Goal: Task Accomplishment & Management: Manage account settings

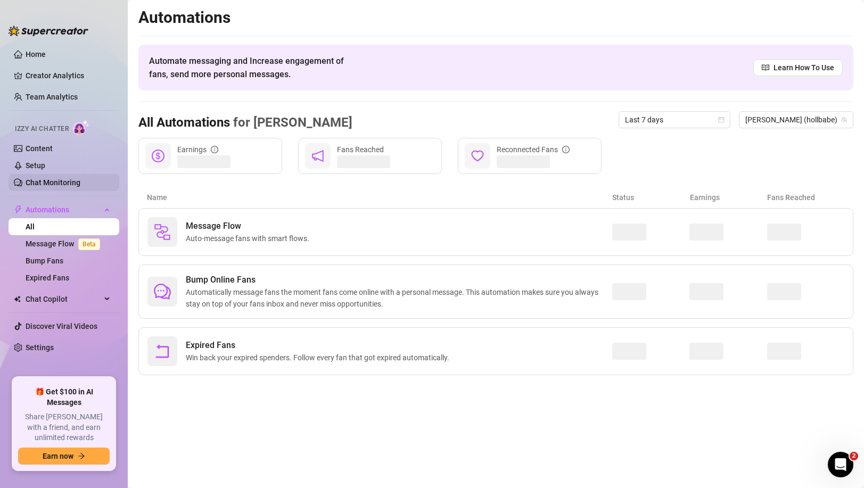
click at [55, 178] on link "Chat Monitoring" at bounding box center [53, 182] width 55 height 9
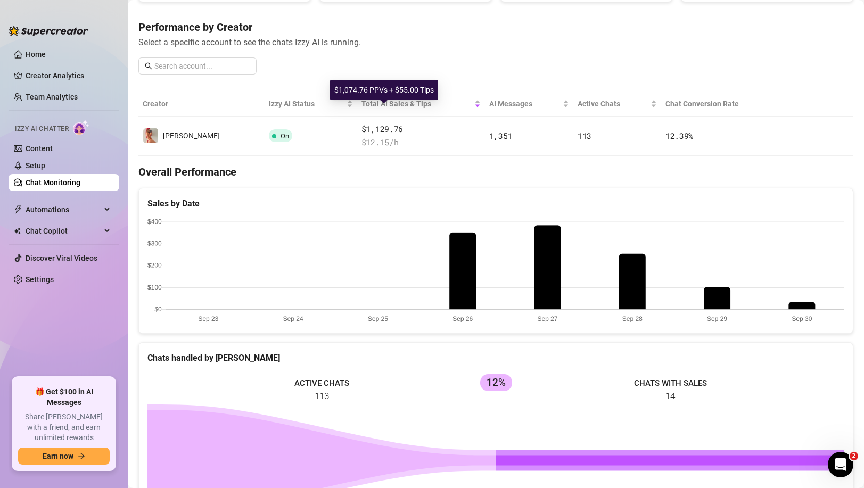
scroll to position [158, 0]
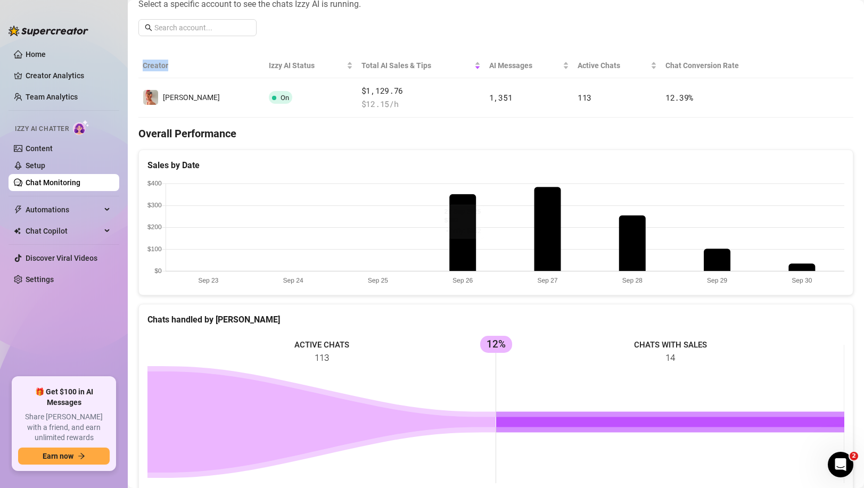
drag, startPoint x: 170, startPoint y: 66, endPoint x: 137, endPoint y: 66, distance: 33.0
click at [137, 66] on main "Chat Monitoring Performance Metrics Last 7 days Total AI Sales & Tips $1,130 AI…" at bounding box center [496, 298] width 737 height 913
click at [146, 66] on th "Creator" at bounding box center [201, 65] width 126 height 25
drag, startPoint x: 143, startPoint y: 66, endPoint x: 185, endPoint y: 66, distance: 42.6
click at [185, 66] on th "Creator" at bounding box center [201, 65] width 126 height 25
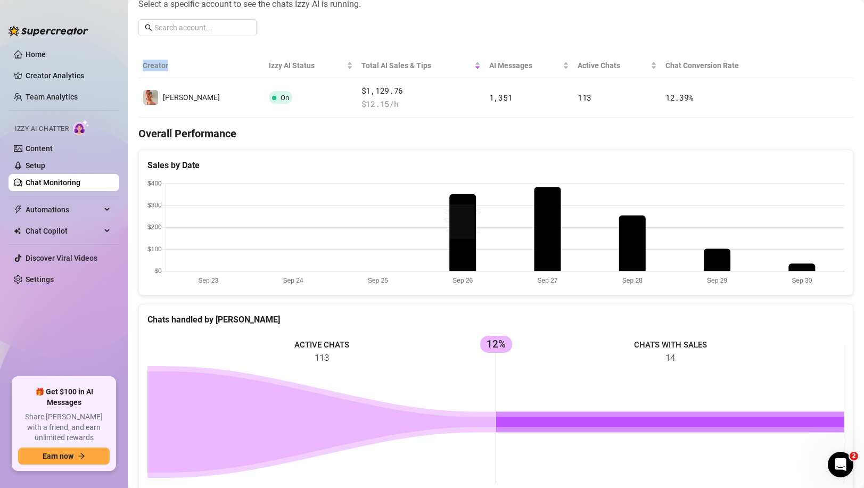
click at [185, 66] on th "Creator" at bounding box center [201, 65] width 126 height 25
drag, startPoint x: 168, startPoint y: 66, endPoint x: 144, endPoint y: 66, distance: 23.4
click at [144, 66] on th "Creator" at bounding box center [201, 65] width 126 height 25
click at [144, 65] on th "Creator" at bounding box center [201, 65] width 126 height 25
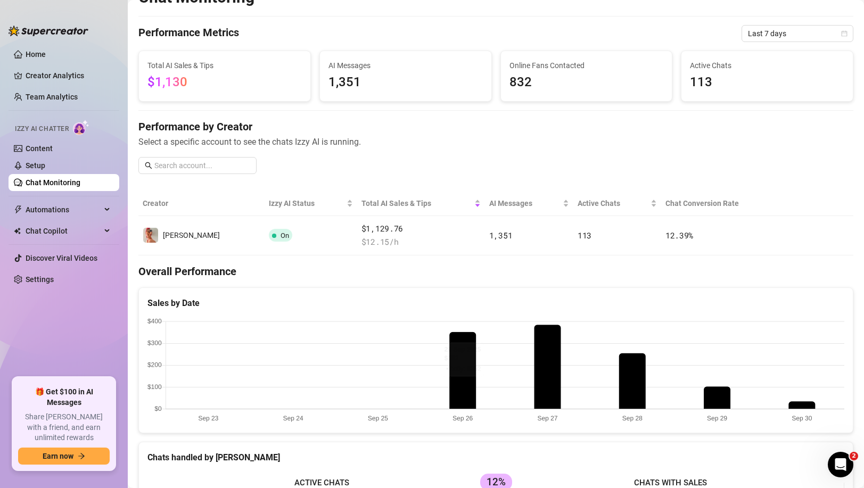
scroll to position [0, 0]
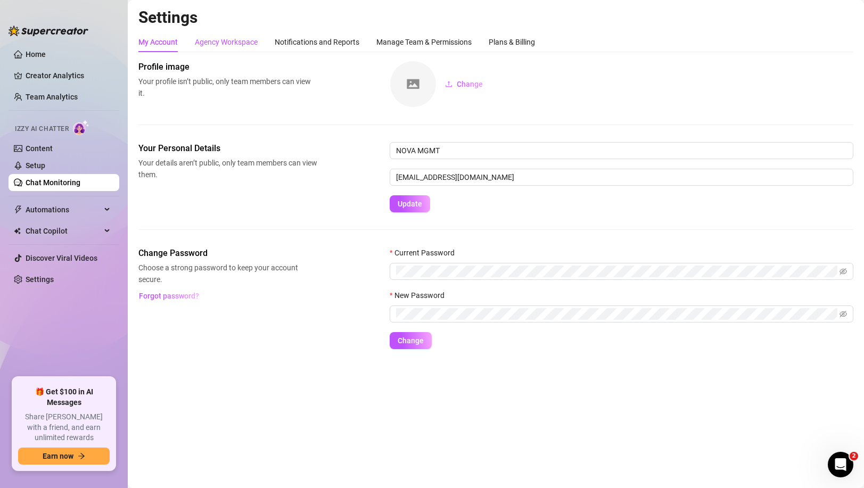
click at [222, 42] on div "Agency Workspace" at bounding box center [226, 42] width 63 height 12
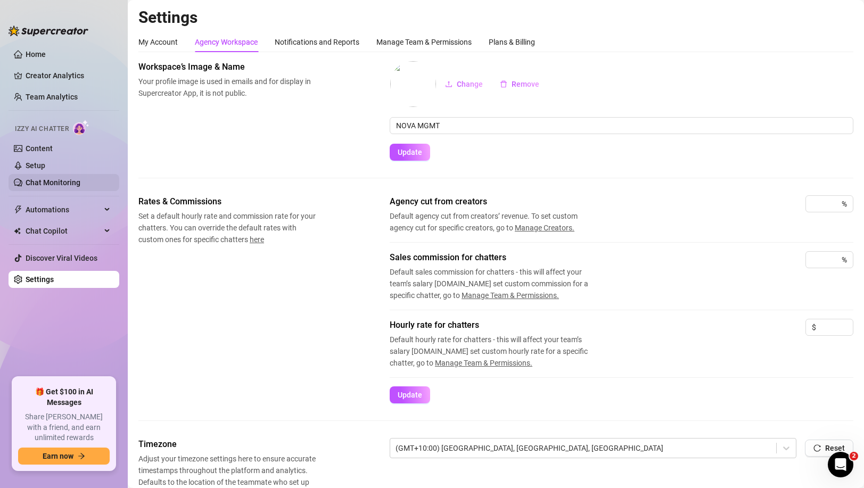
click at [62, 184] on link "Chat Monitoring" at bounding box center [53, 182] width 55 height 9
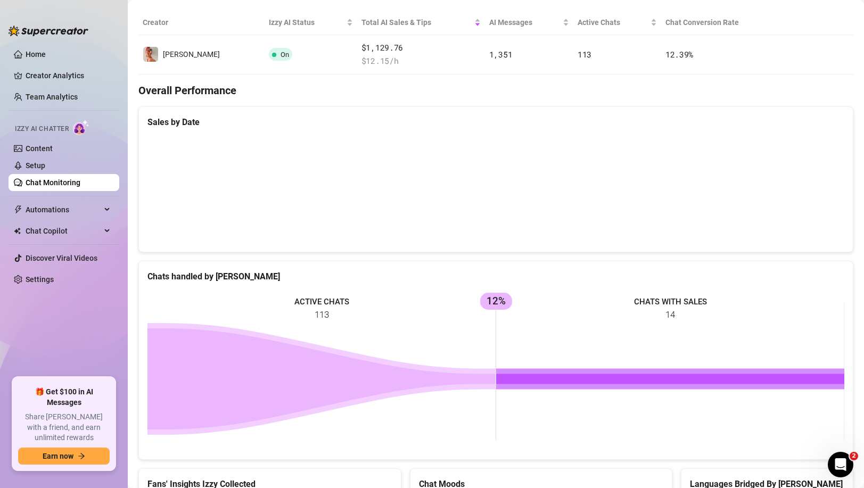
scroll to position [199, 0]
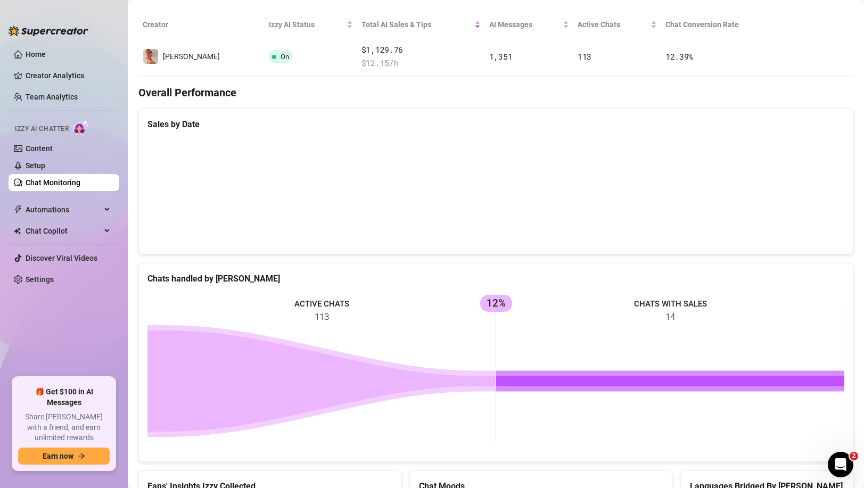
click at [541, 200] on canvas at bounding box center [496, 192] width 697 height 107
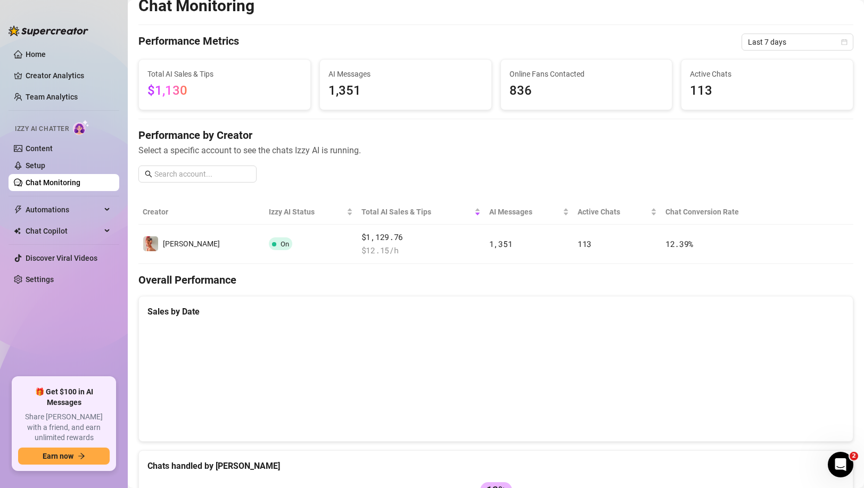
scroll to position [0, 0]
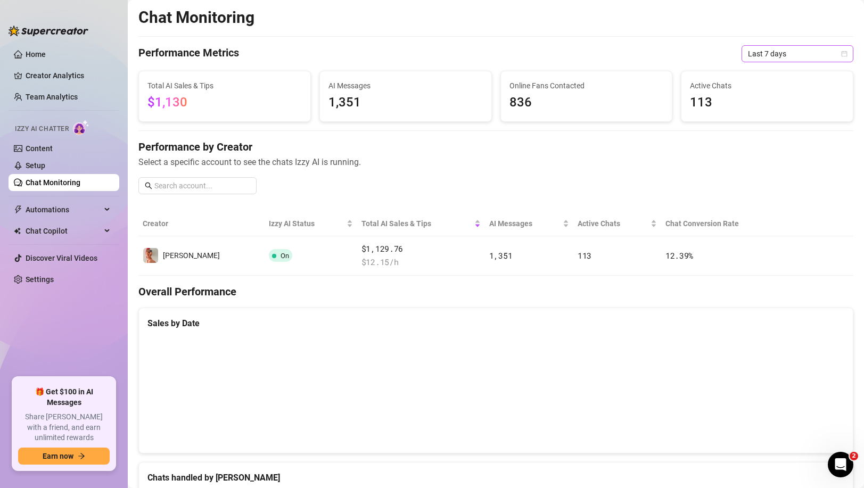
click at [837, 56] on span "Last 7 days" at bounding box center [797, 54] width 99 height 16
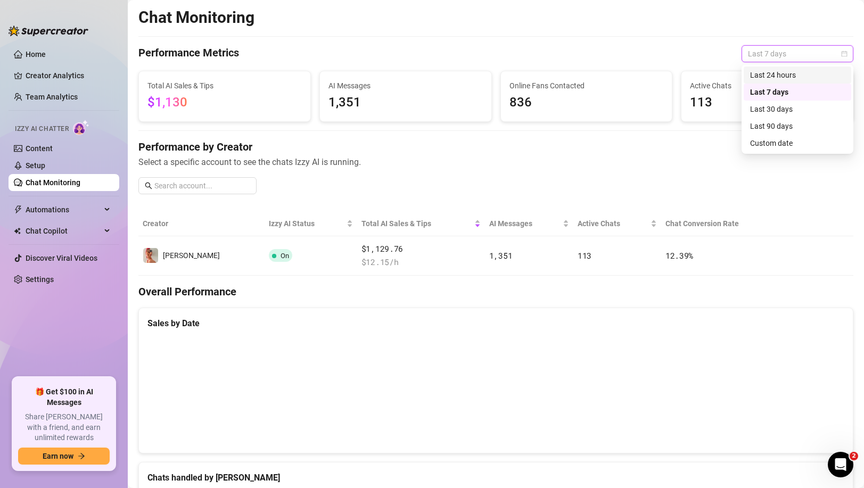
click at [776, 72] on div "Last 24 hours" at bounding box center [797, 75] width 95 height 12
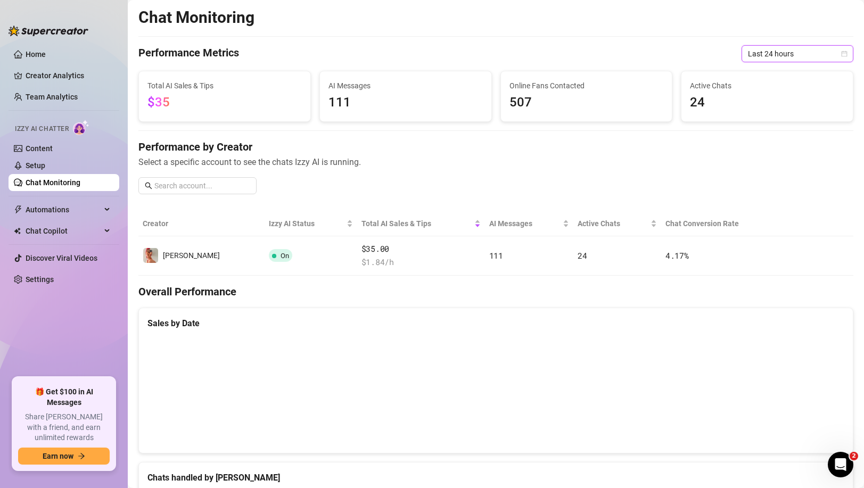
click at [845, 52] on icon "calendar" at bounding box center [845, 54] width 6 height 6
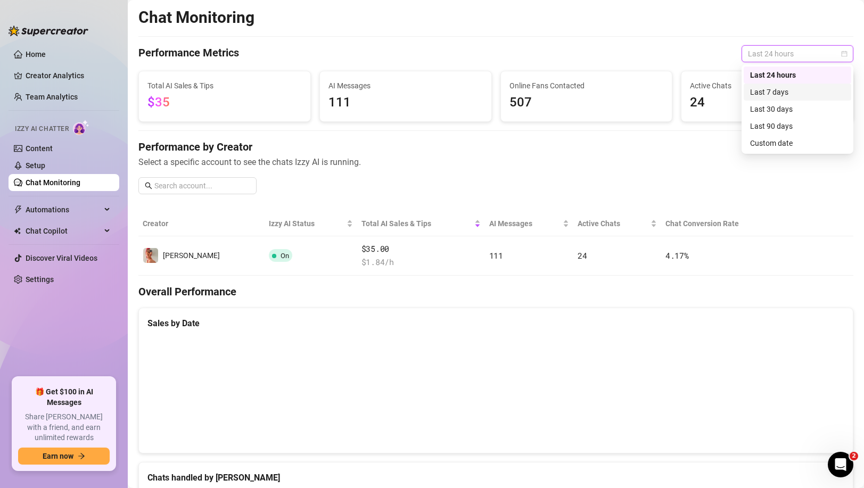
click at [788, 92] on div "Last 7 days" at bounding box center [797, 92] width 95 height 12
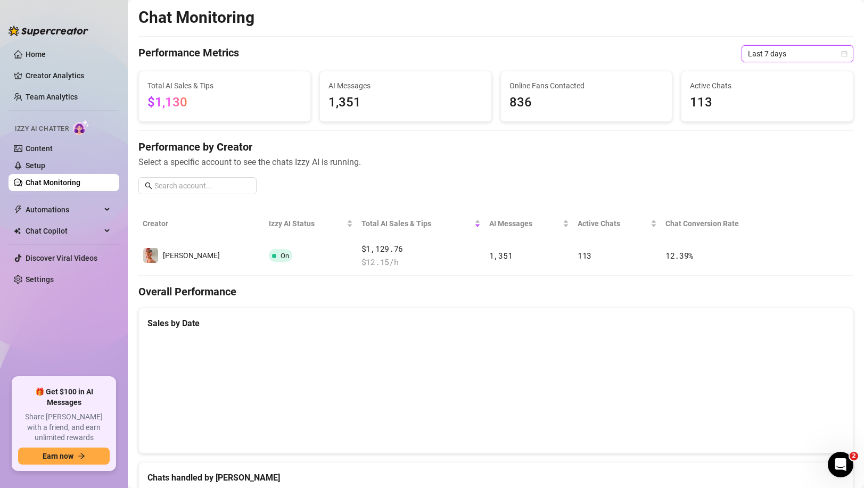
click at [703, 39] on div "Chat Monitoring Performance Metrics Last 7 days Last 7 days Total AI Sales & Ti…" at bounding box center [495, 443] width 715 height 873
click at [493, 84] on div "AI Messages 1,351" at bounding box center [405, 96] width 181 height 51
drag, startPoint x: 362, startPoint y: 105, endPoint x: 328, endPoint y: 104, distance: 34.6
click at [328, 104] on div "AI Messages 1,351" at bounding box center [405, 96] width 171 height 50
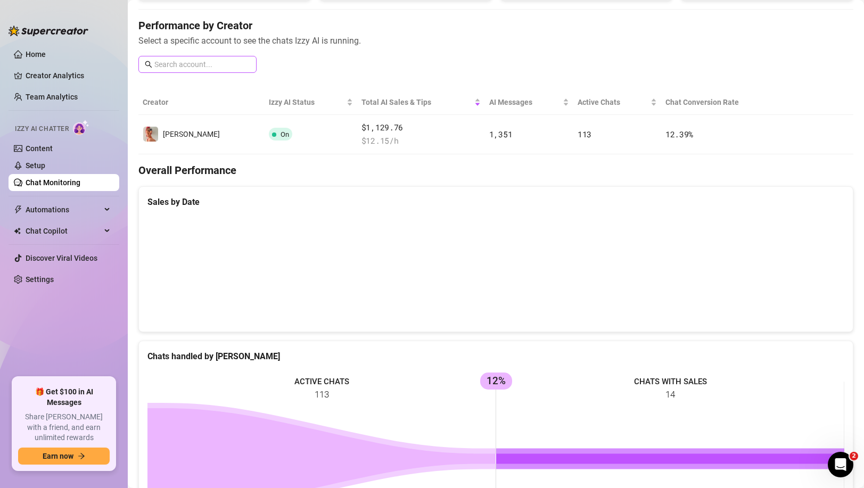
scroll to position [137, 0]
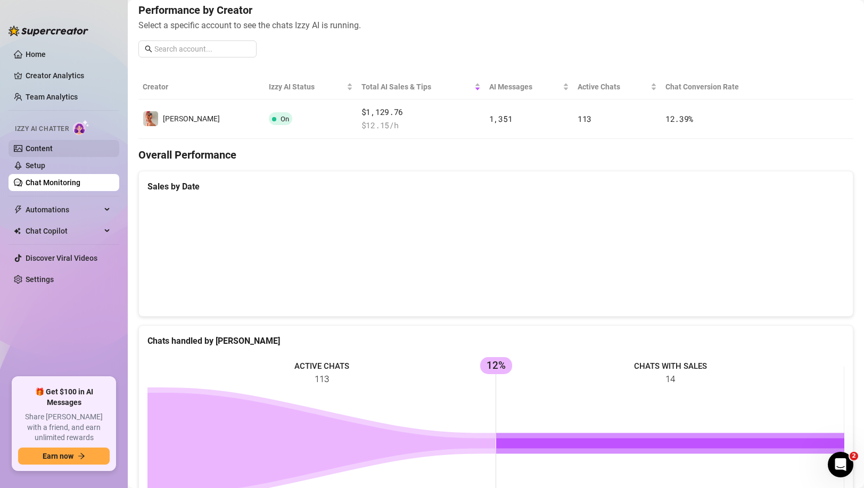
click at [45, 151] on link "Content" at bounding box center [39, 148] width 27 height 9
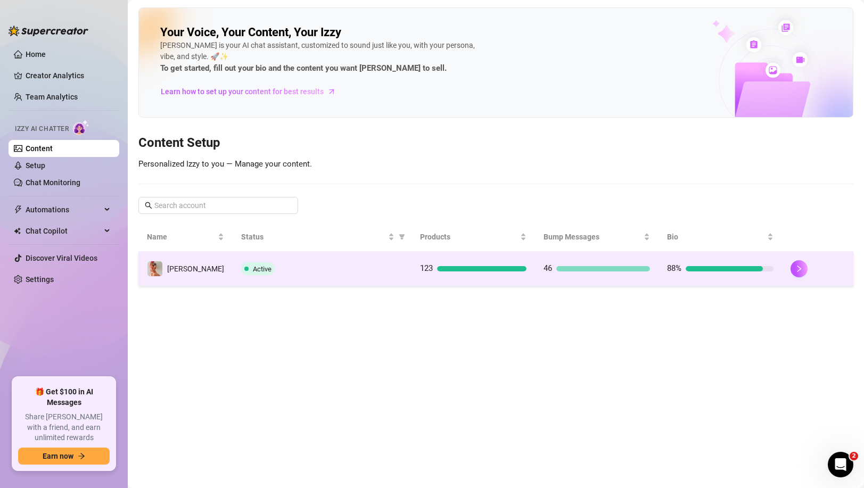
click at [363, 275] on td "Active" at bounding box center [322, 269] width 179 height 35
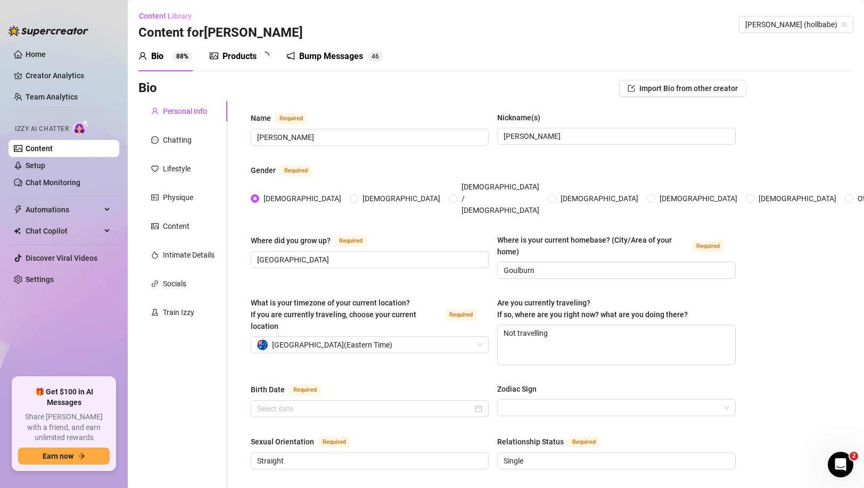
radio input "true"
click at [178, 136] on div "Chatting" at bounding box center [177, 140] width 29 height 12
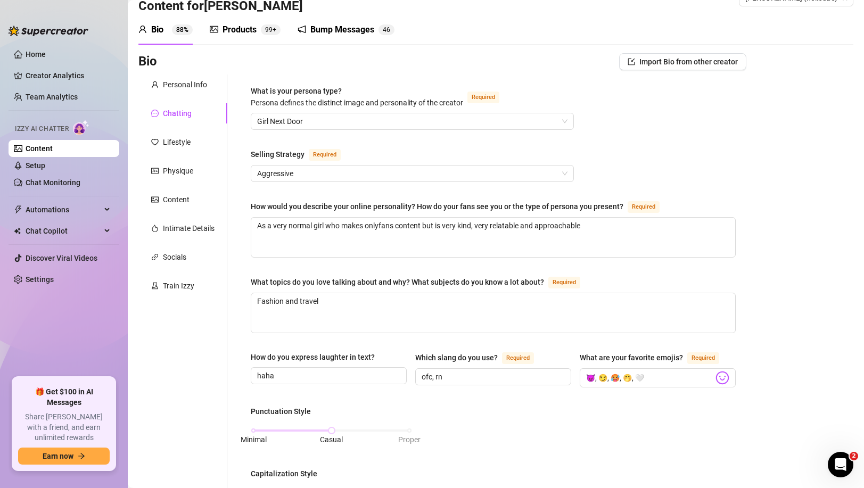
scroll to position [38, 0]
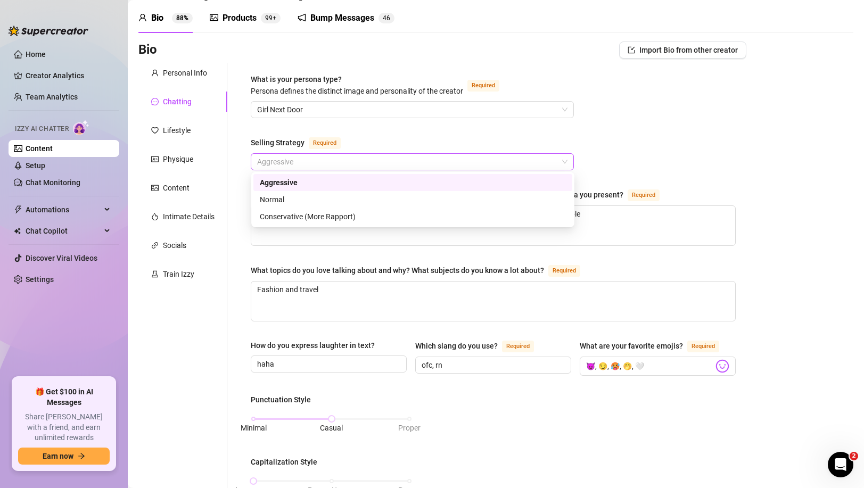
click at [463, 153] on div "Aggressive" at bounding box center [412, 161] width 323 height 17
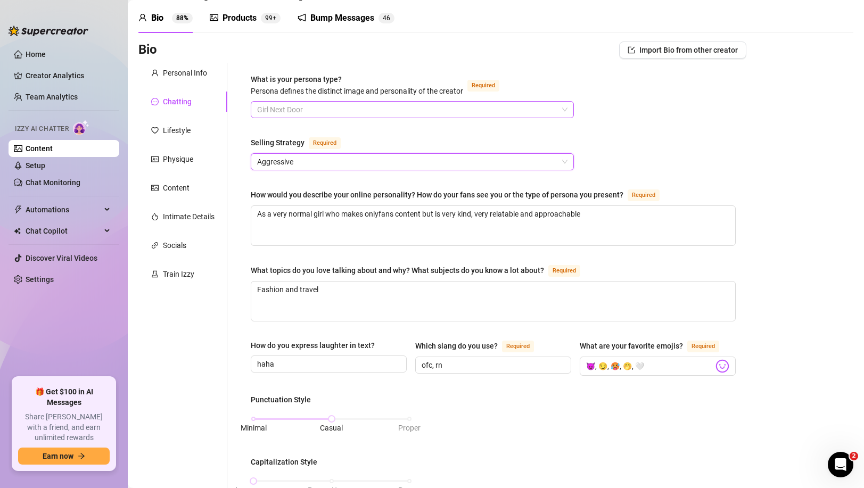
click at [344, 109] on span "Girl Next Door" at bounding box center [412, 110] width 310 height 16
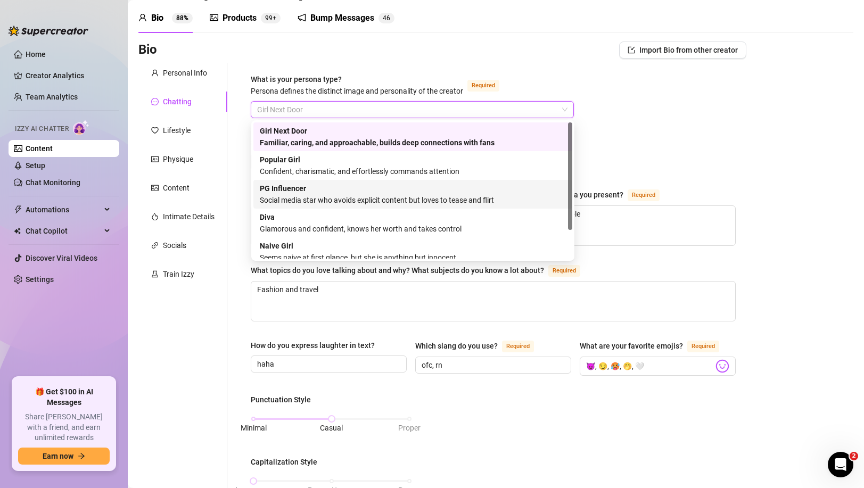
scroll to position [36, 0]
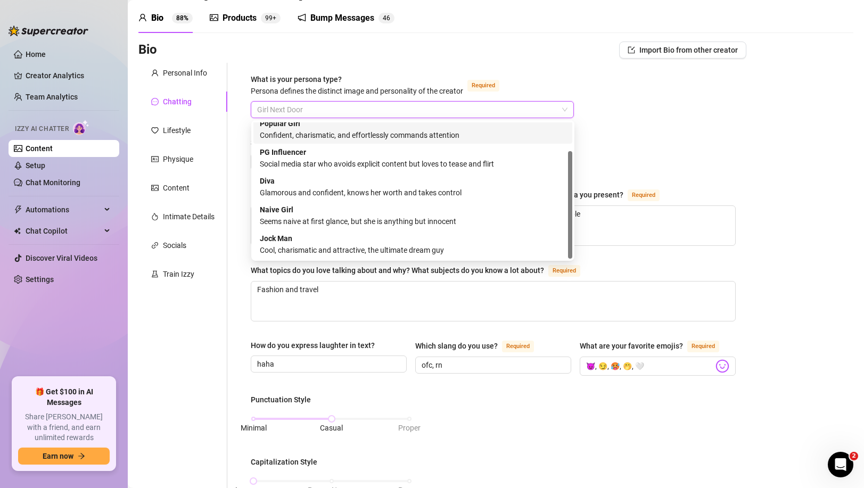
click at [635, 108] on div "What is your persona type? [PERSON_NAME] defines the distinct image and persona…" at bounding box center [493, 465] width 485 height 785
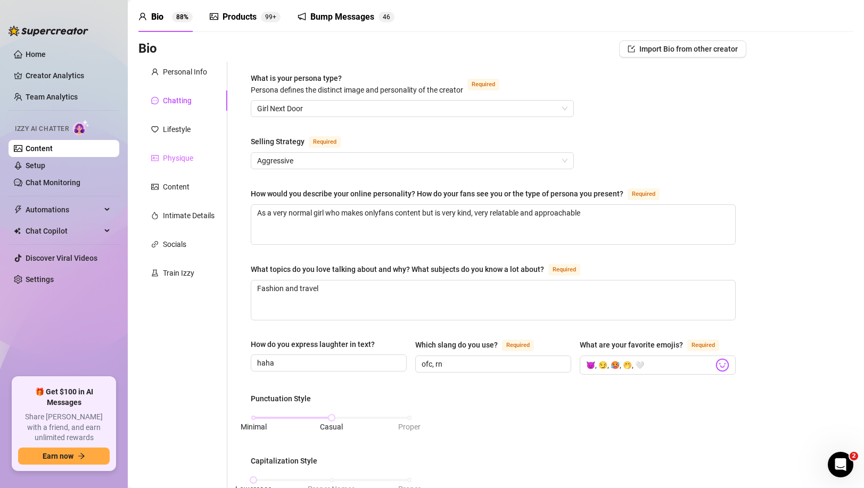
scroll to position [0, 0]
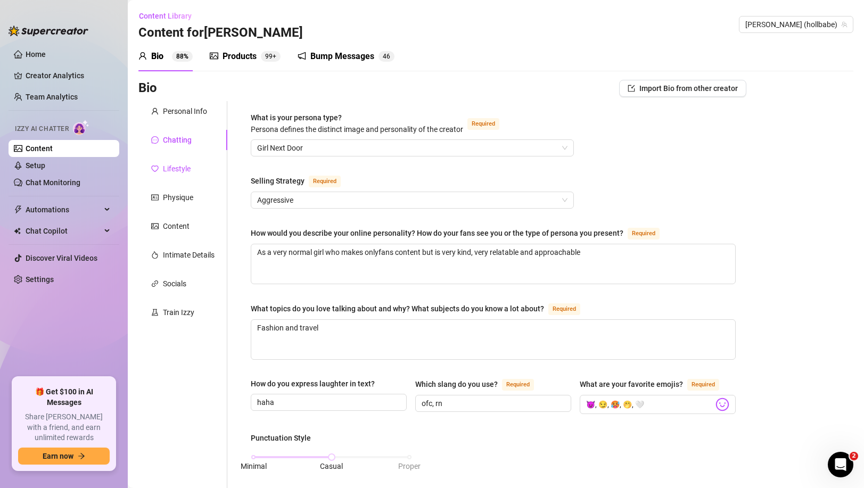
click at [176, 170] on div "Lifestyle" at bounding box center [177, 169] width 28 height 12
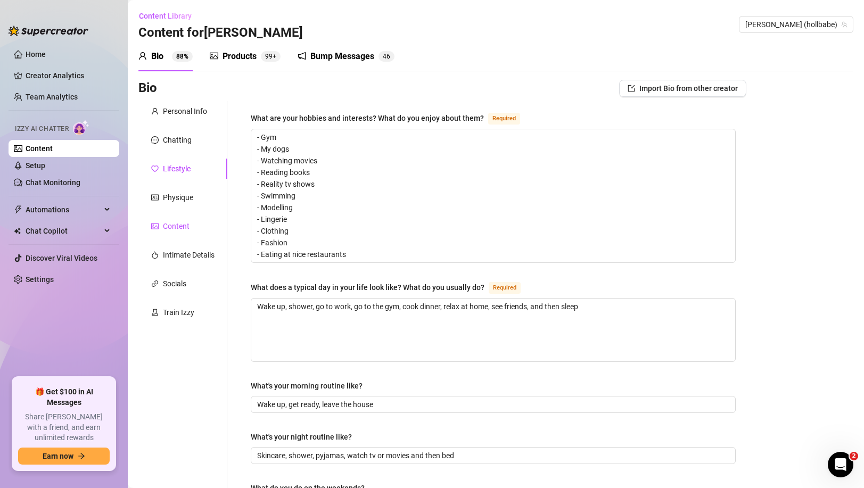
click at [178, 221] on div "Content" at bounding box center [176, 226] width 27 height 12
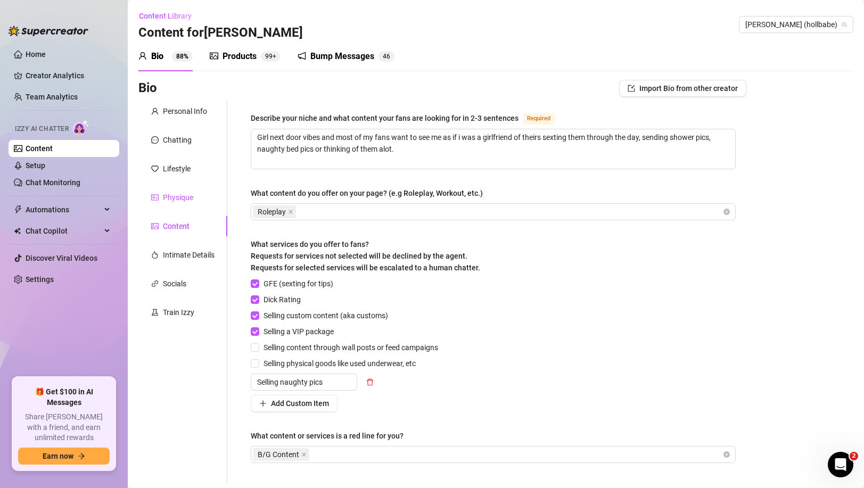
click at [188, 197] on div "Physique" at bounding box center [178, 198] width 30 height 12
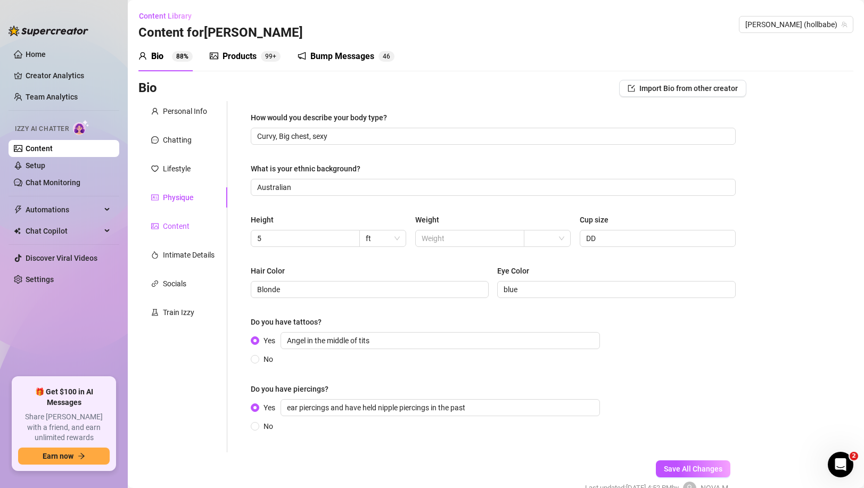
click at [174, 226] on div "Content" at bounding box center [176, 226] width 27 height 12
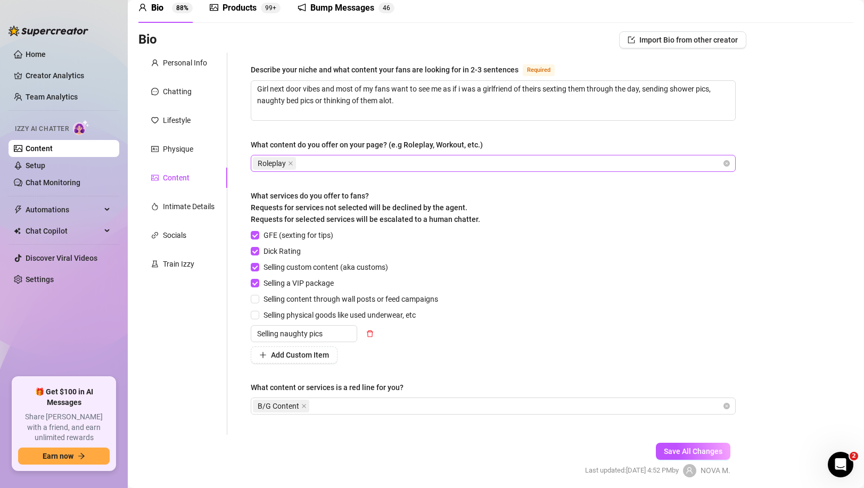
scroll to position [88, 0]
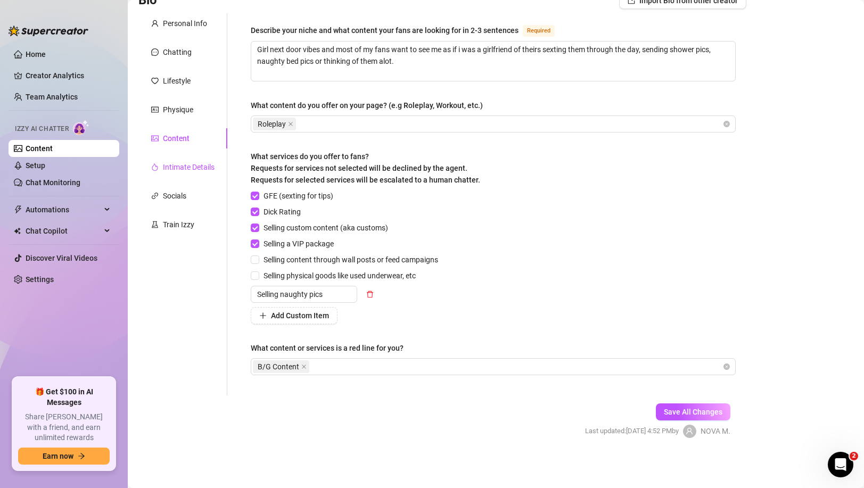
click at [181, 166] on div "Intimate Details" at bounding box center [189, 167] width 52 height 12
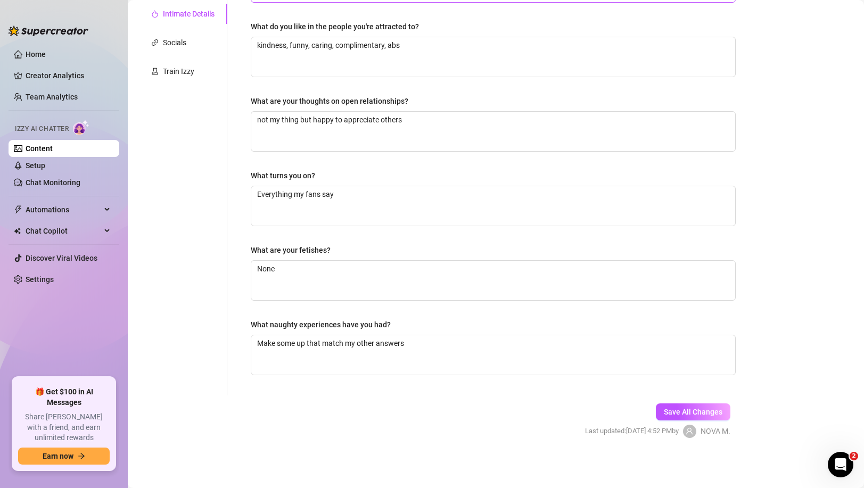
scroll to position [0, 0]
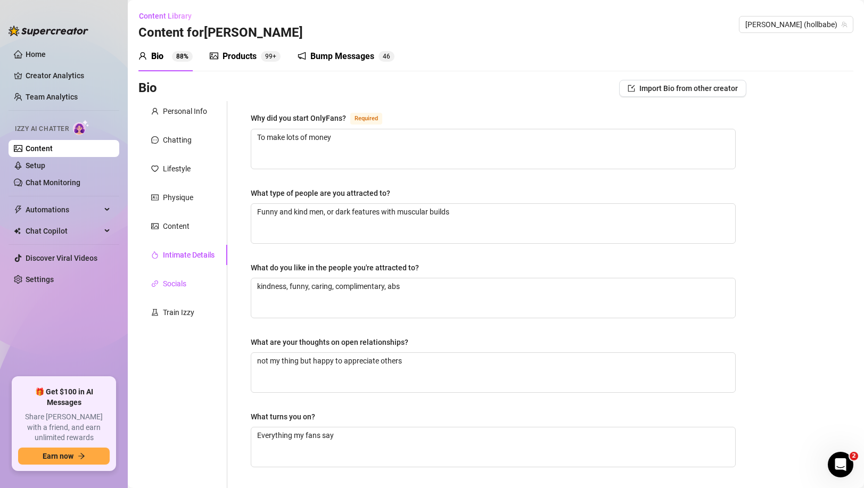
click at [171, 280] on div "Socials" at bounding box center [174, 284] width 23 height 12
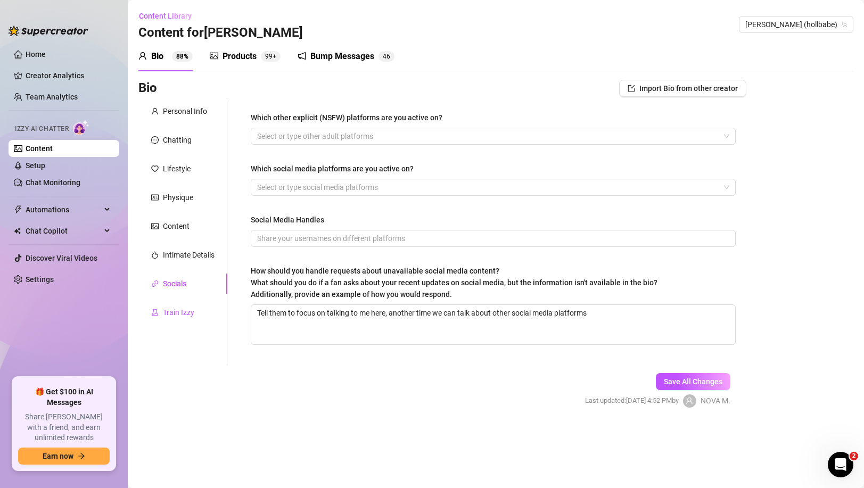
click at [175, 314] on div "Train Izzy" at bounding box center [178, 313] width 31 height 12
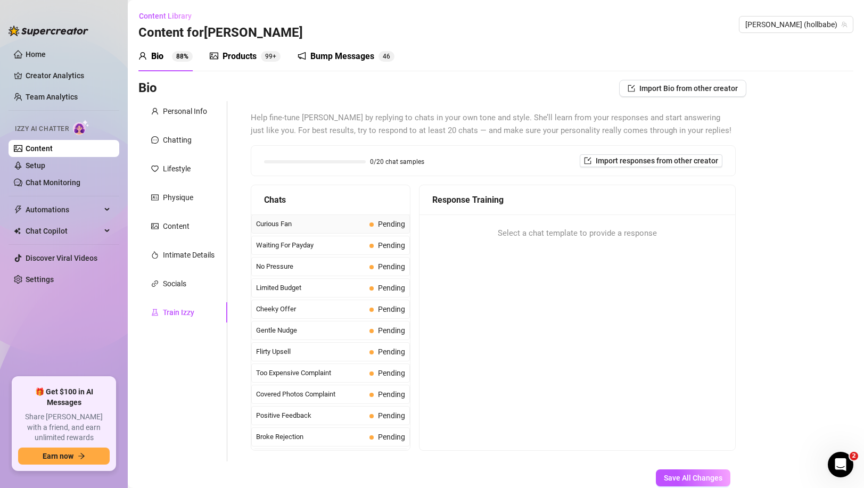
click at [332, 220] on span "Curious Fan" at bounding box center [310, 224] width 109 height 11
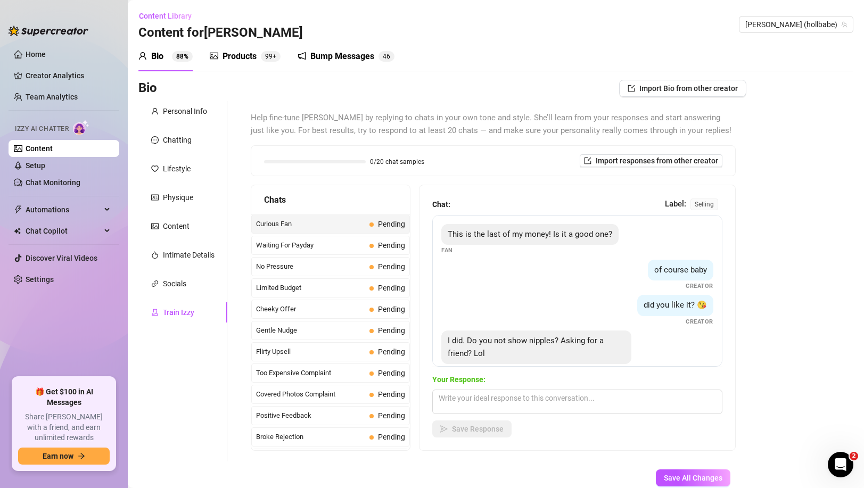
click at [246, 58] on div "Products" at bounding box center [240, 56] width 34 height 13
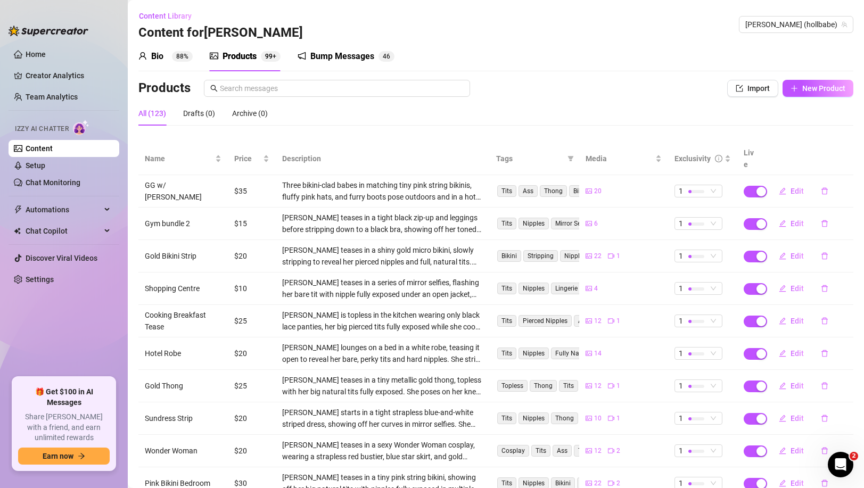
click at [241, 182] on td "$35" at bounding box center [252, 191] width 48 height 32
click at [796, 187] on span "Edit" at bounding box center [797, 191] width 13 height 9
type textarea "Type your message here..."
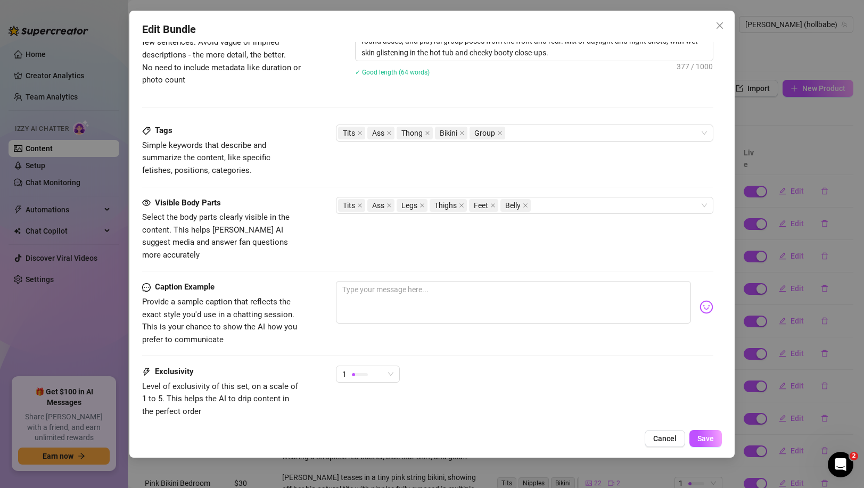
scroll to position [659, 0]
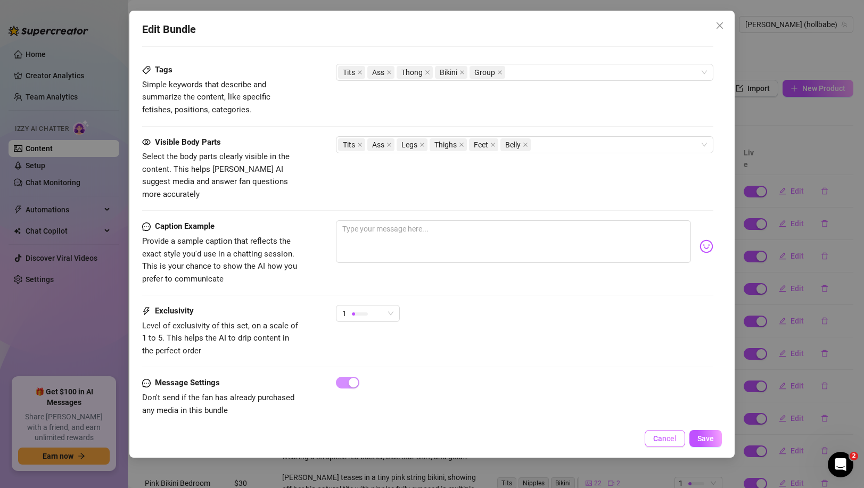
click at [669, 438] on span "Cancel" at bounding box center [664, 439] width 23 height 9
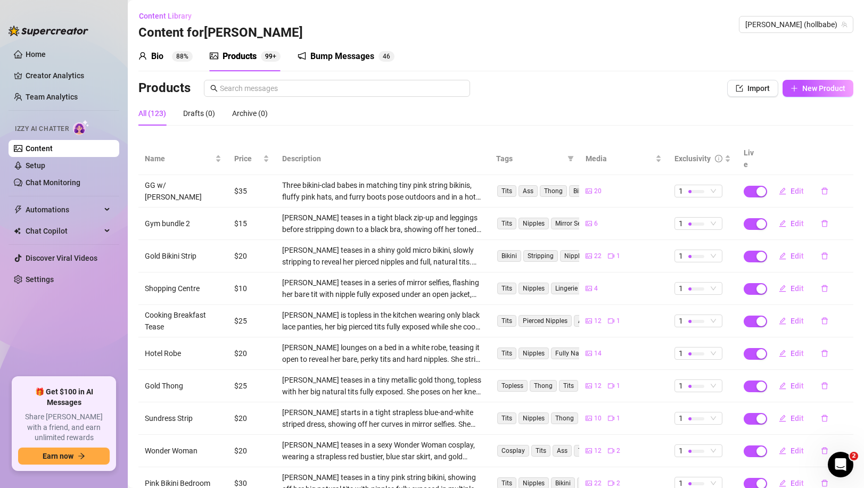
click at [474, 119] on div "All (123) Drafts (0) Archive (0)" at bounding box center [495, 113] width 715 height 24
click at [475, 116] on div "All (123) Drafts (0) Archive (0)" at bounding box center [495, 113] width 715 height 24
click at [417, 114] on div "All (123) Drafts (0) Archive (0)" at bounding box center [495, 113] width 715 height 24
click at [345, 53] on div "Bump Messages" at bounding box center [342, 56] width 64 height 13
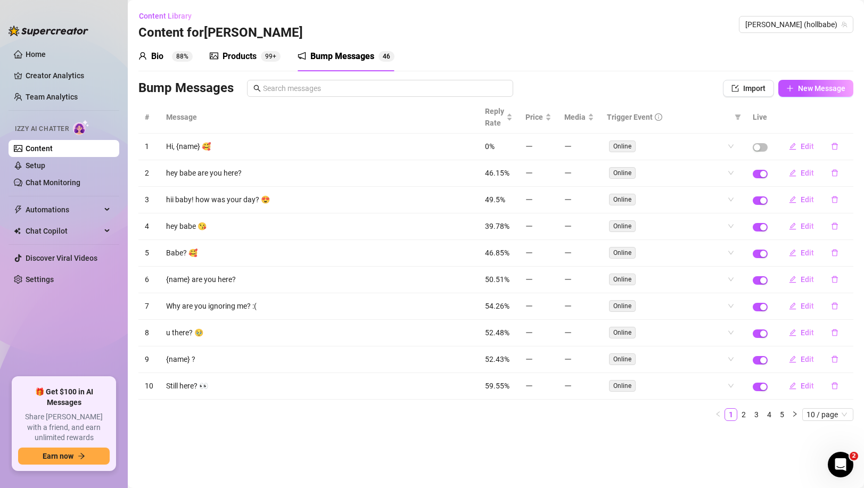
click at [255, 59] on div "Products" at bounding box center [240, 56] width 34 height 13
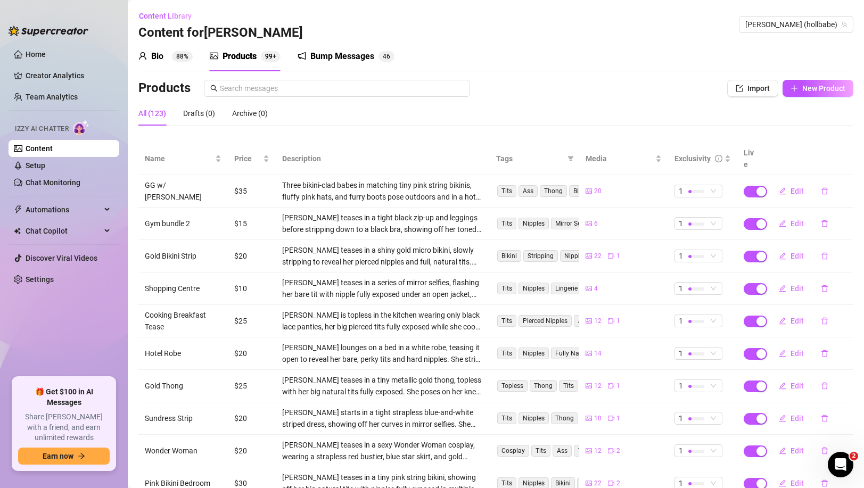
click at [312, 54] on div "Bump Messages" at bounding box center [342, 56] width 64 height 13
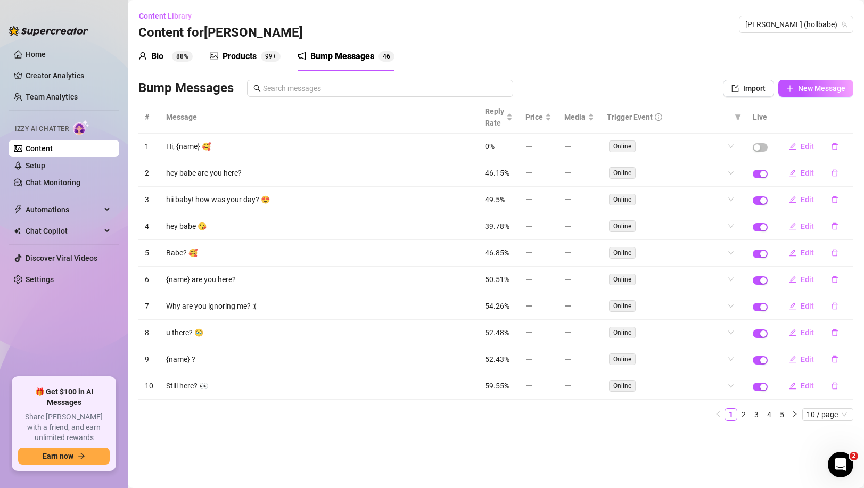
click at [624, 146] on span "Online" at bounding box center [622, 147] width 27 height 12
click at [731, 151] on div "Online" at bounding box center [673, 146] width 133 height 17
click at [680, 109] on th "Trigger Event" at bounding box center [674, 117] width 146 height 32
click at [773, 413] on link "4" at bounding box center [770, 415] width 12 height 12
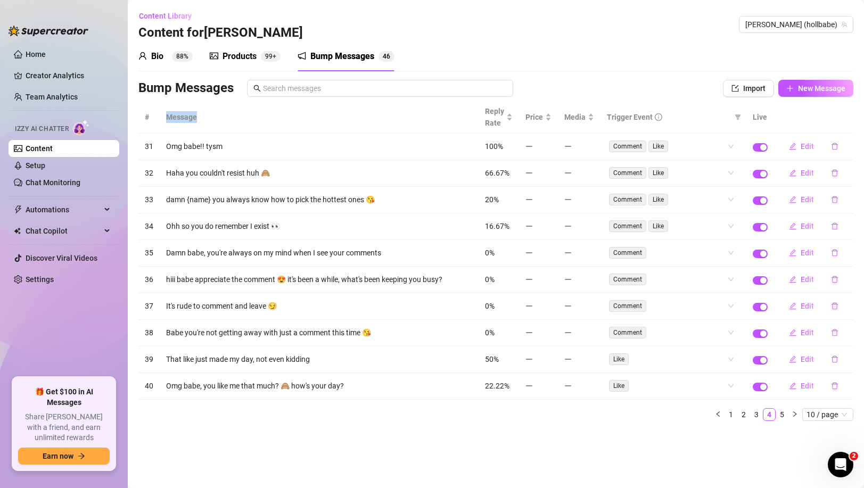
drag, startPoint x: 197, startPoint y: 120, endPoint x: 153, endPoint y: 120, distance: 44.2
click at [153, 120] on tr "# Message Reply Rate Price Media Trigger Event Live" at bounding box center [495, 117] width 715 height 32
click at [186, 117] on th "Message" at bounding box center [319, 117] width 319 height 32
click at [202, 117] on th "Message" at bounding box center [319, 117] width 319 height 32
